Goal: Transaction & Acquisition: Purchase product/service

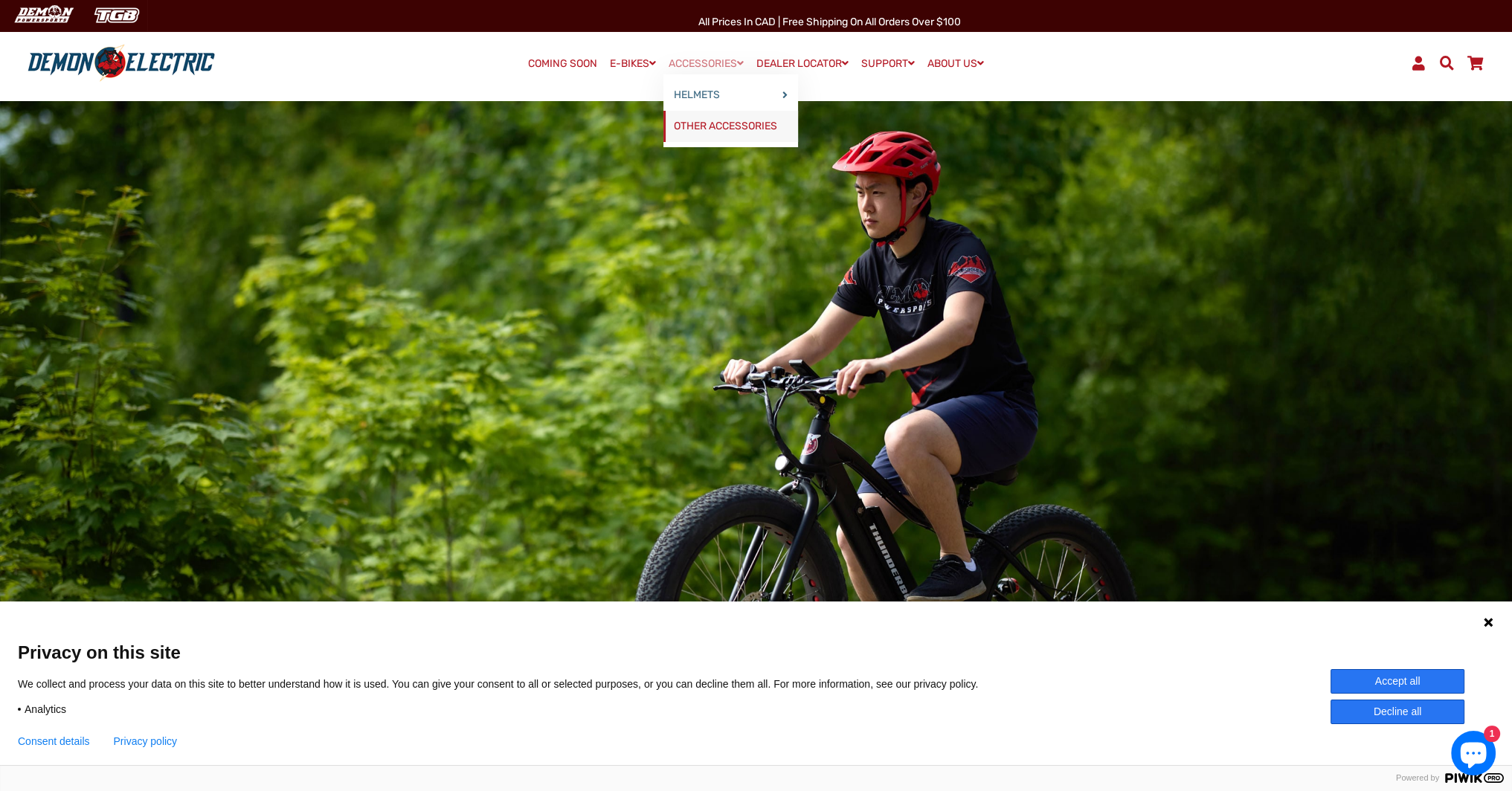
drag, startPoint x: 714, startPoint y: 127, endPoint x: 714, endPoint y: 112, distance: 15.0
click at [714, 127] on link "OTHER ACCESSORIES" at bounding box center [731, 126] width 134 height 31
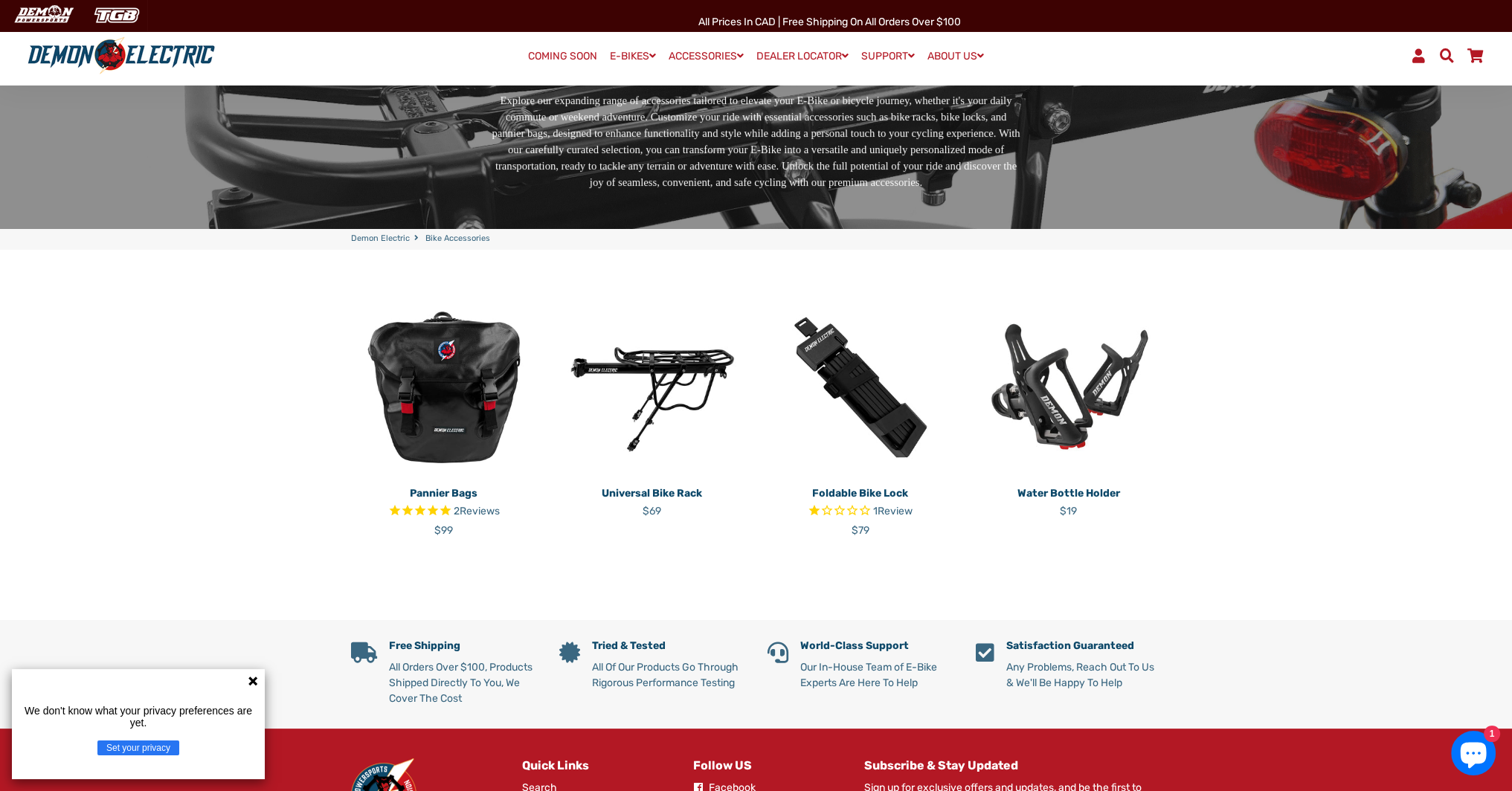
scroll to position [223, 0]
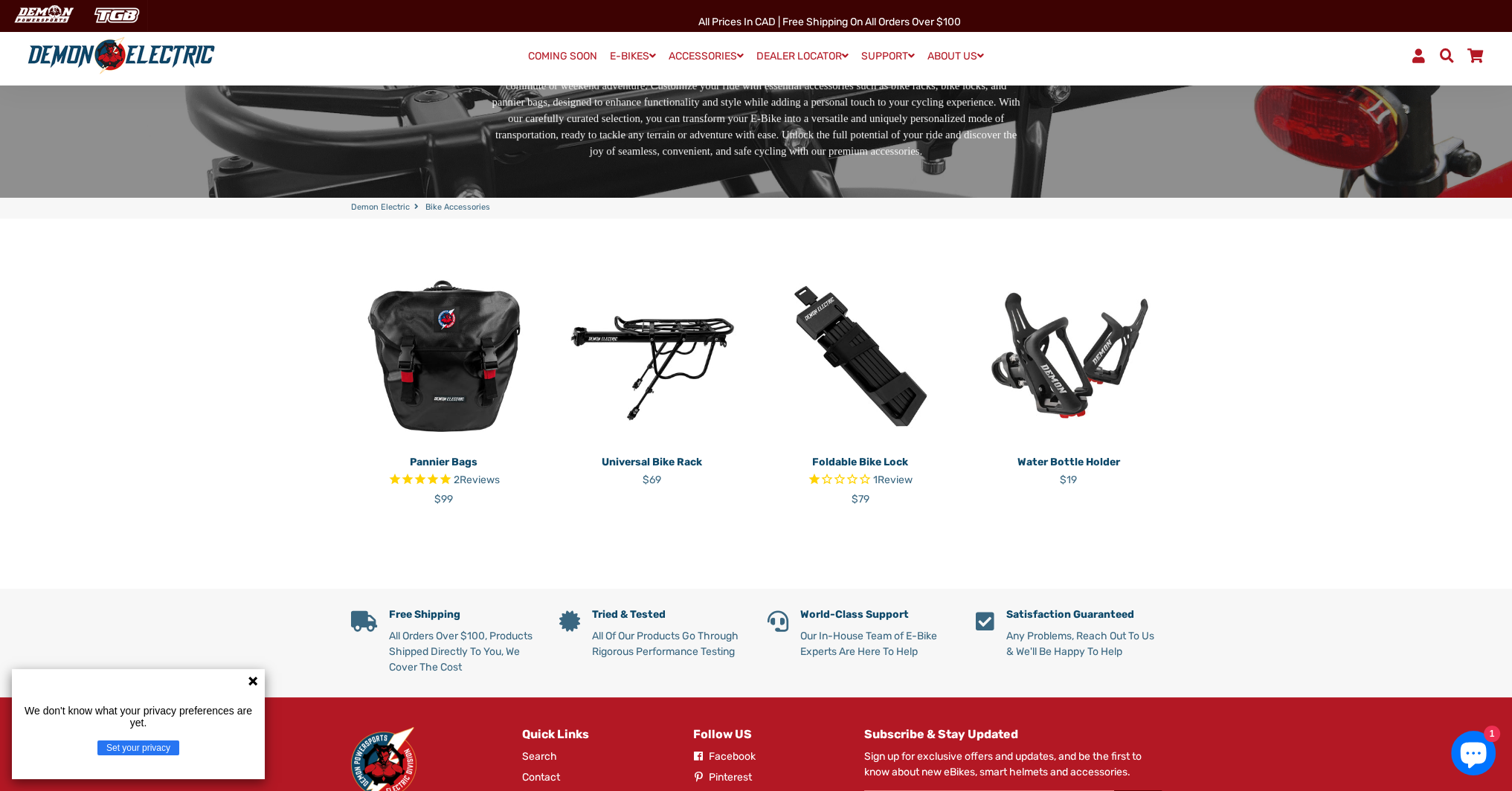
click at [866, 385] on img at bounding box center [861, 357] width 186 height 186
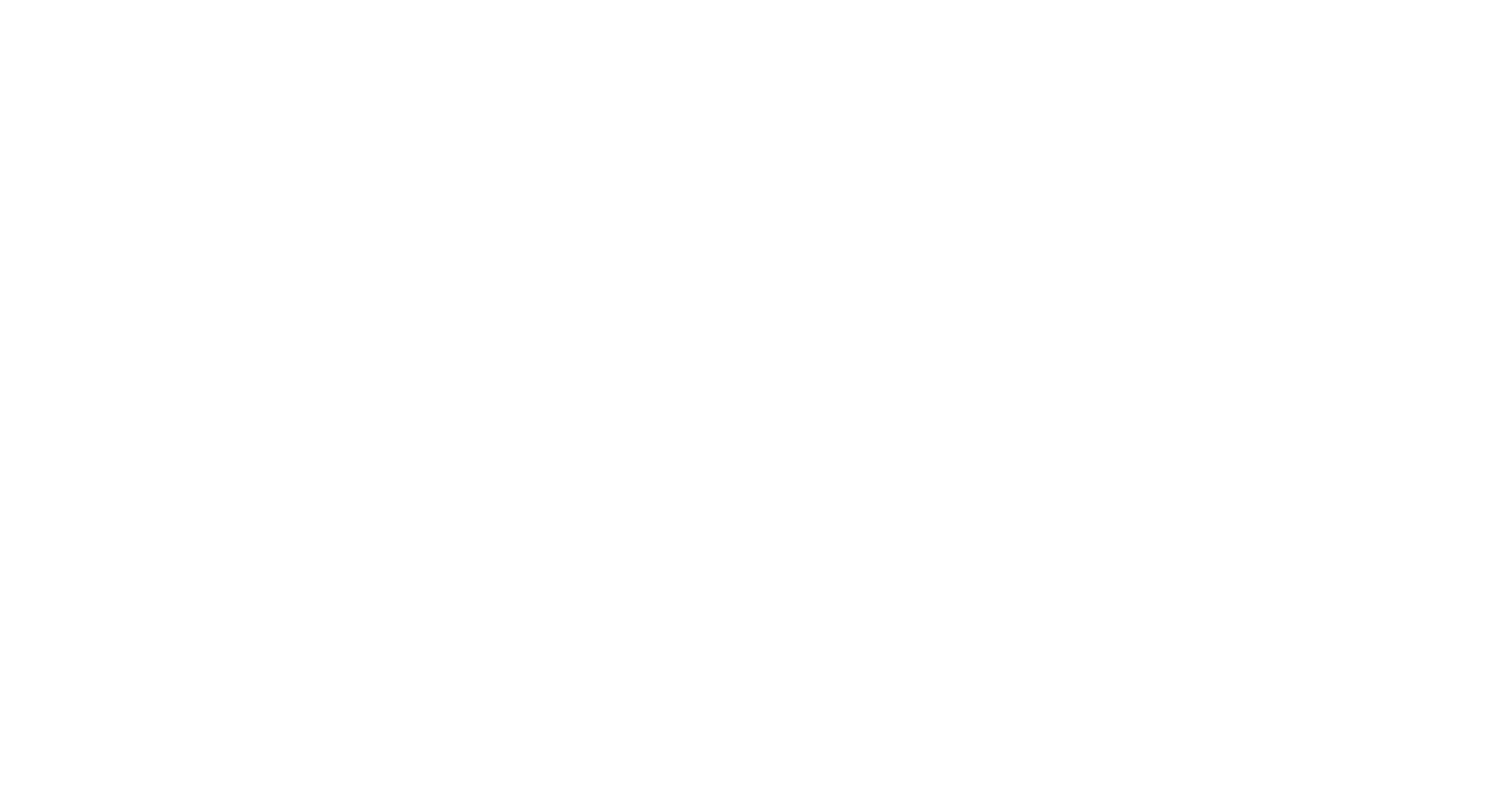
select select "******"
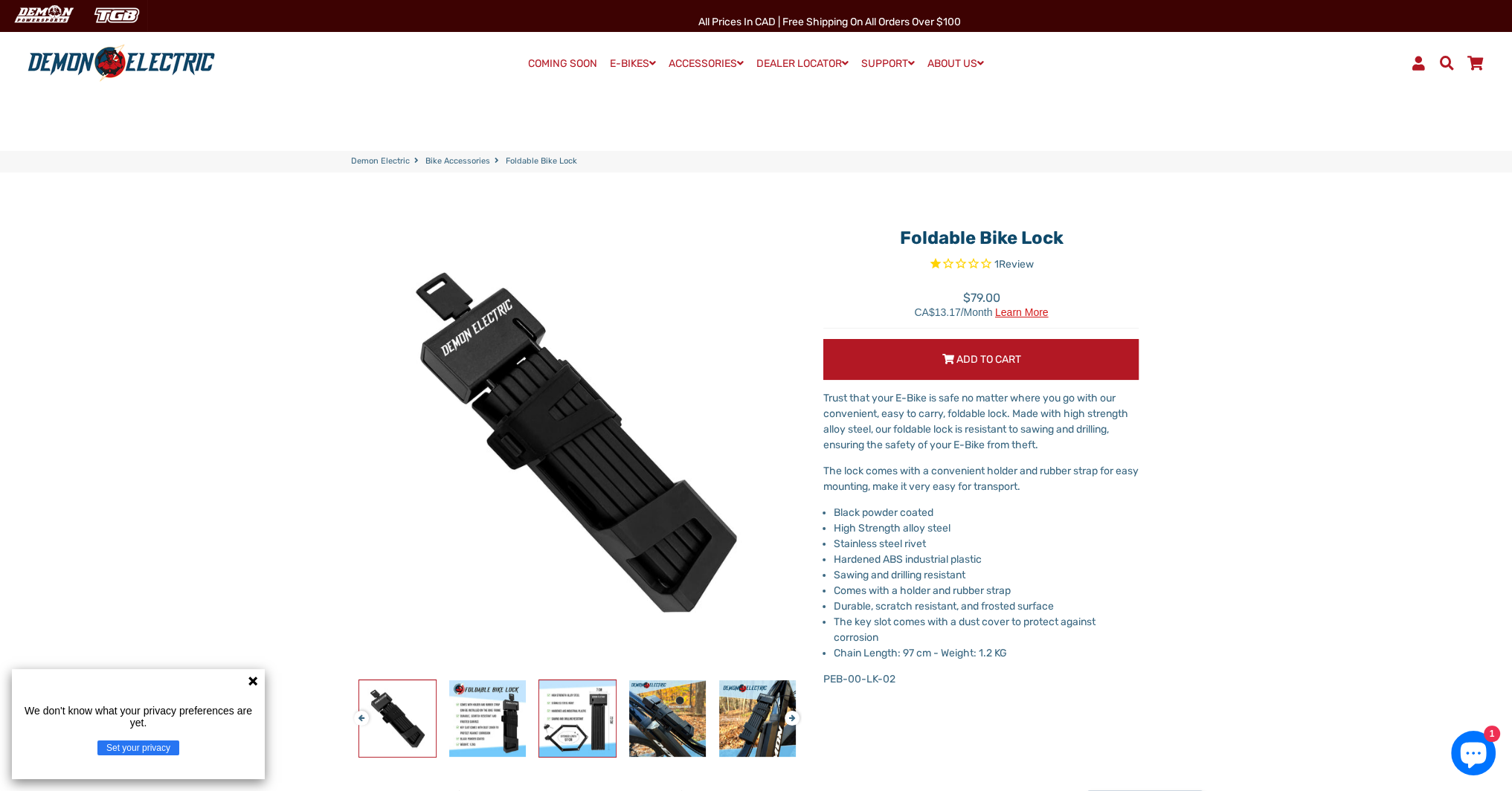
click at [605, 714] on img at bounding box center [578, 718] width 76 height 76
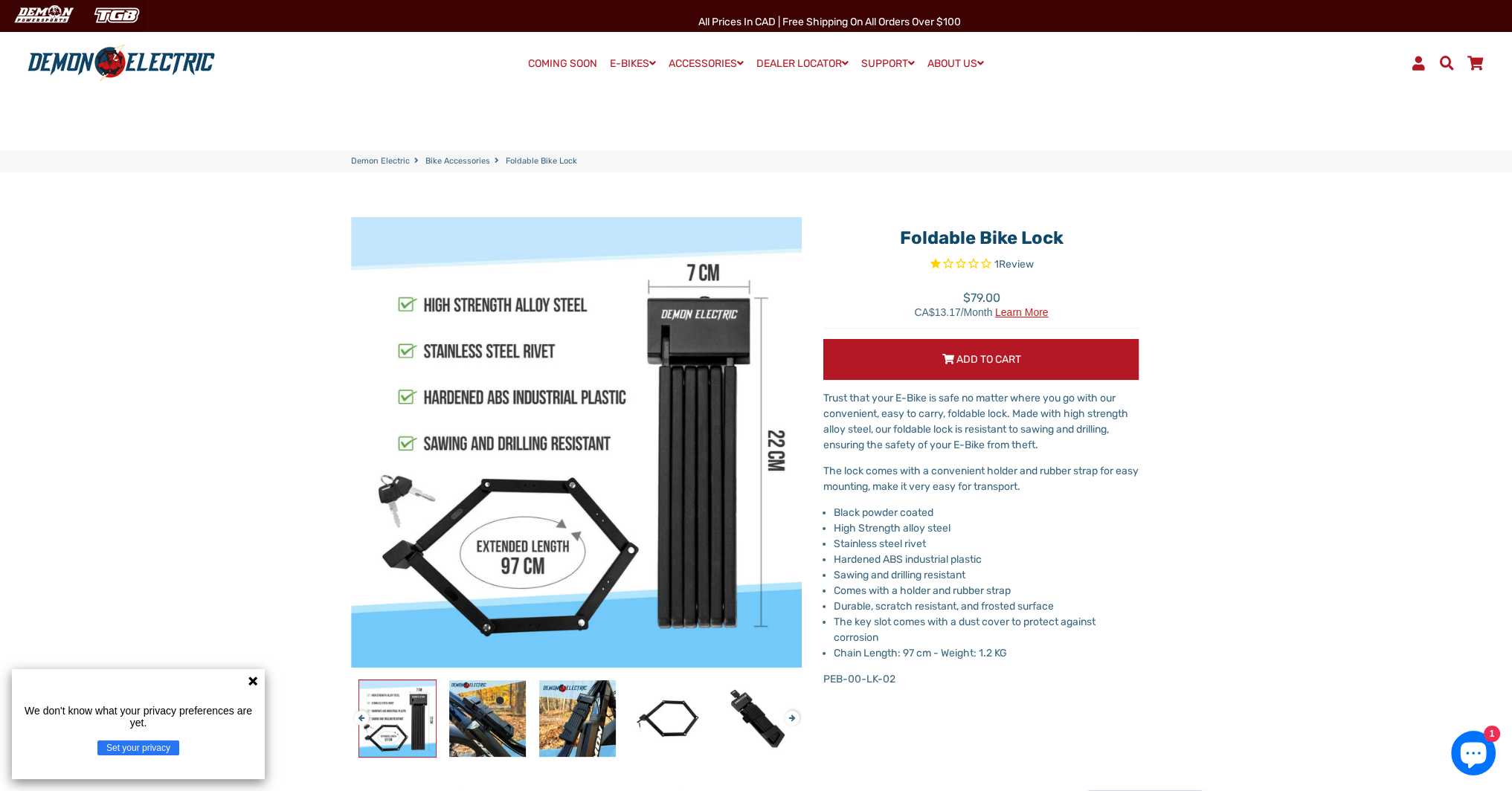
click at [527, 707] on div at bounding box center [487, 718] width 1530 height 78
click at [591, 706] on img at bounding box center [578, 718] width 76 height 76
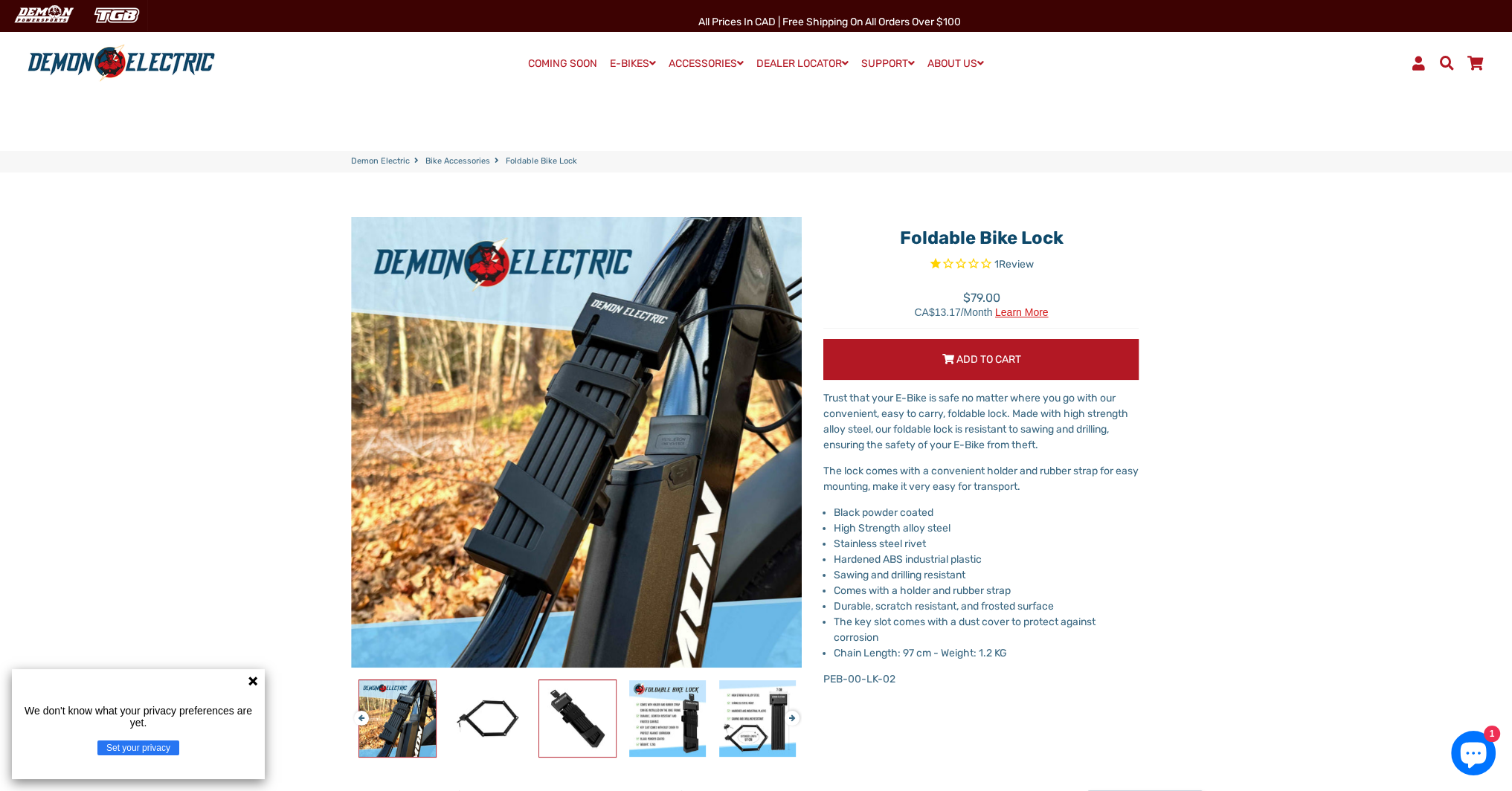
click at [575, 703] on img at bounding box center [578, 718] width 76 height 76
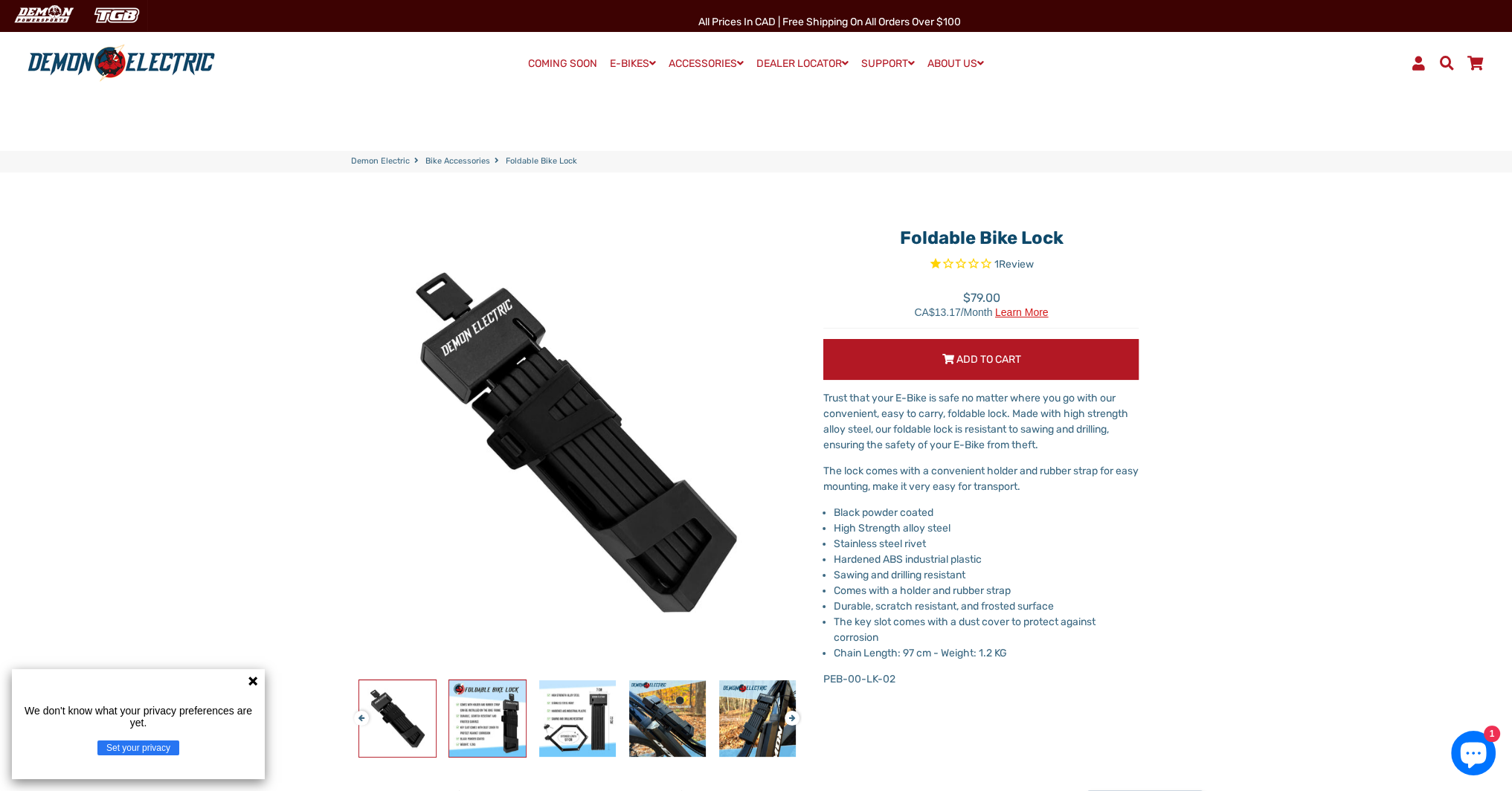
click at [516, 709] on img at bounding box center [487, 718] width 76 height 76
